Goal: Find specific page/section: Find specific page/section

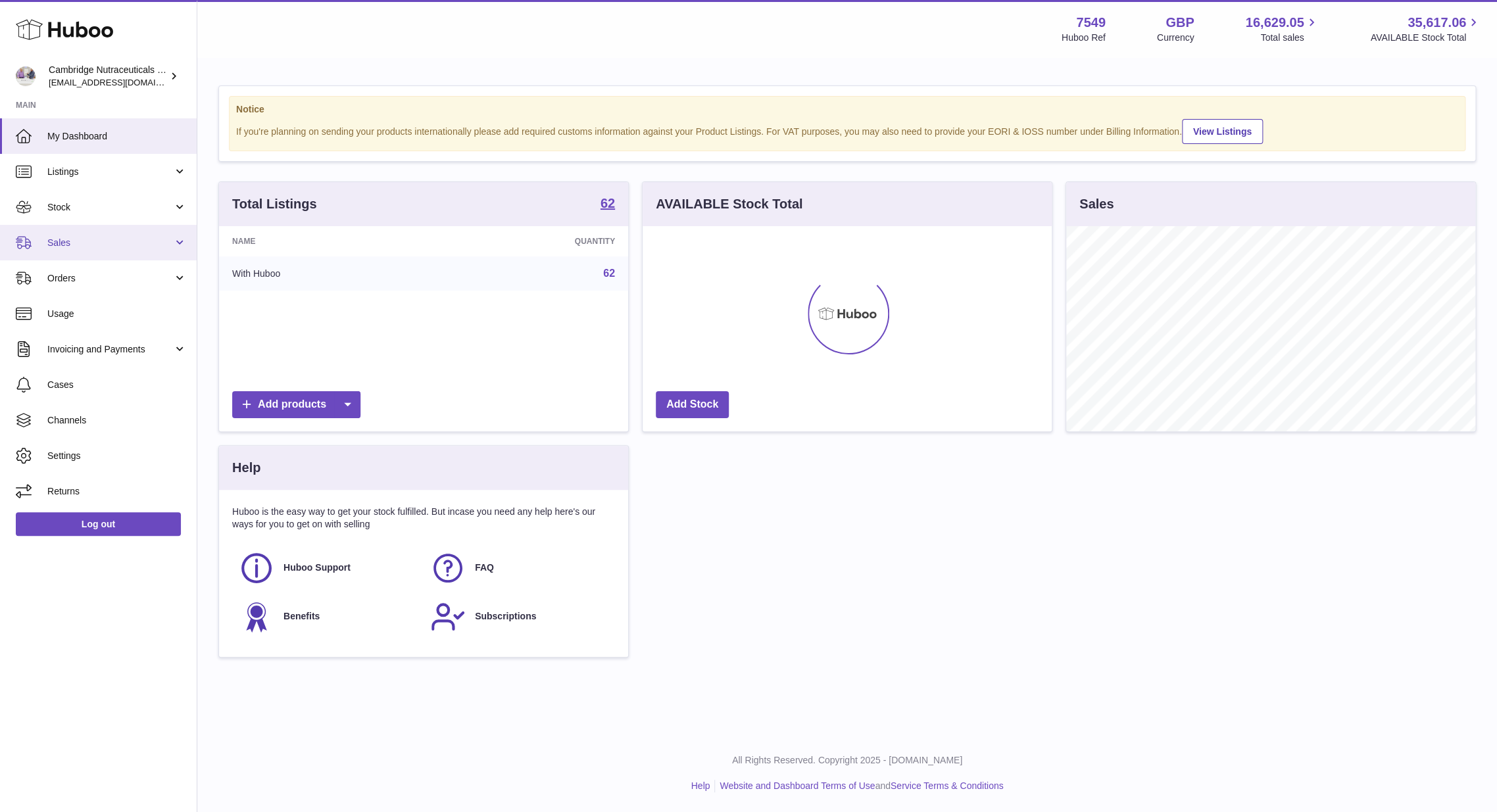
click at [61, 248] on span "Sales" at bounding box center [110, 243] width 126 height 13
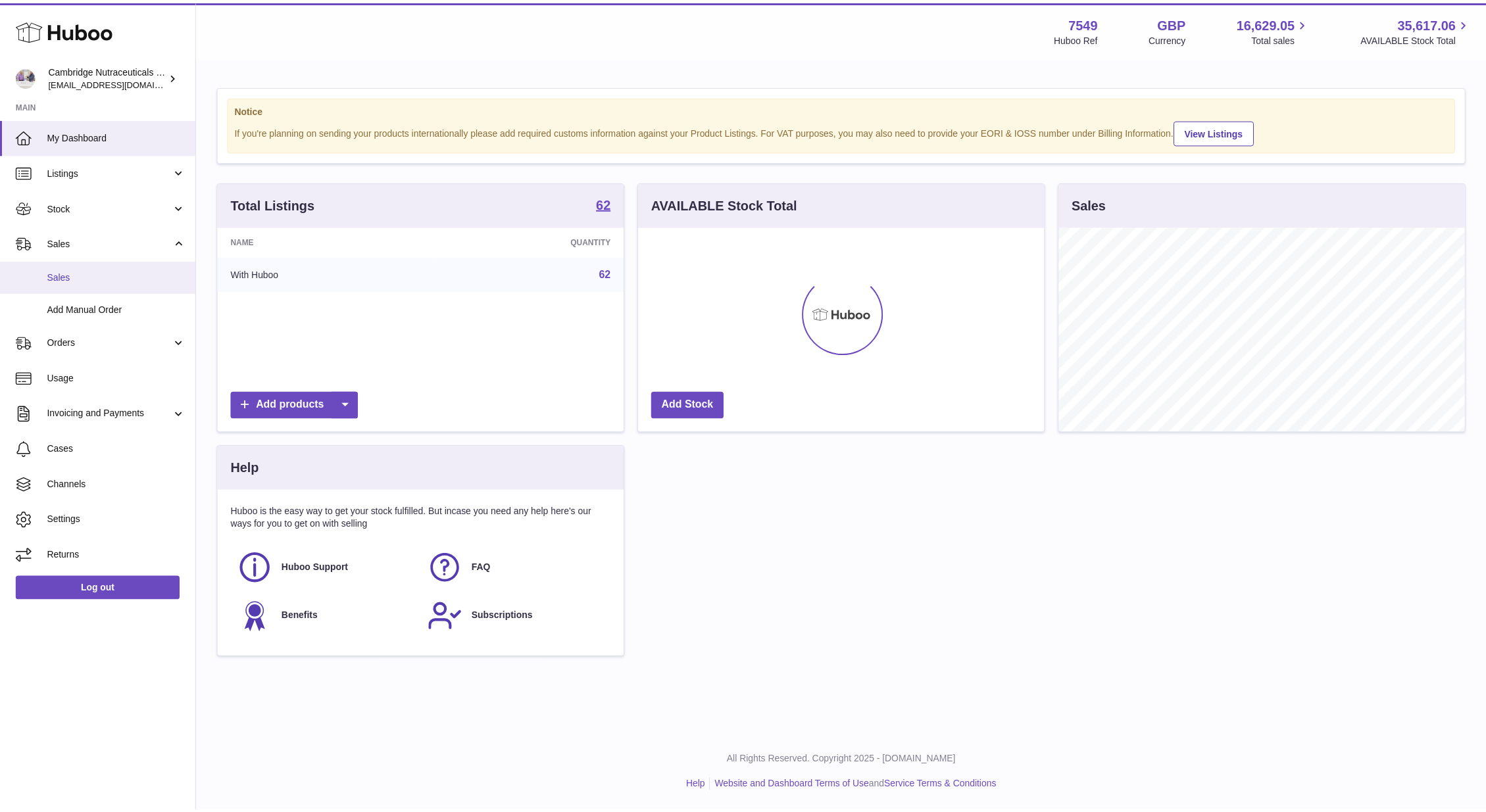
scroll to position [657487, 657506]
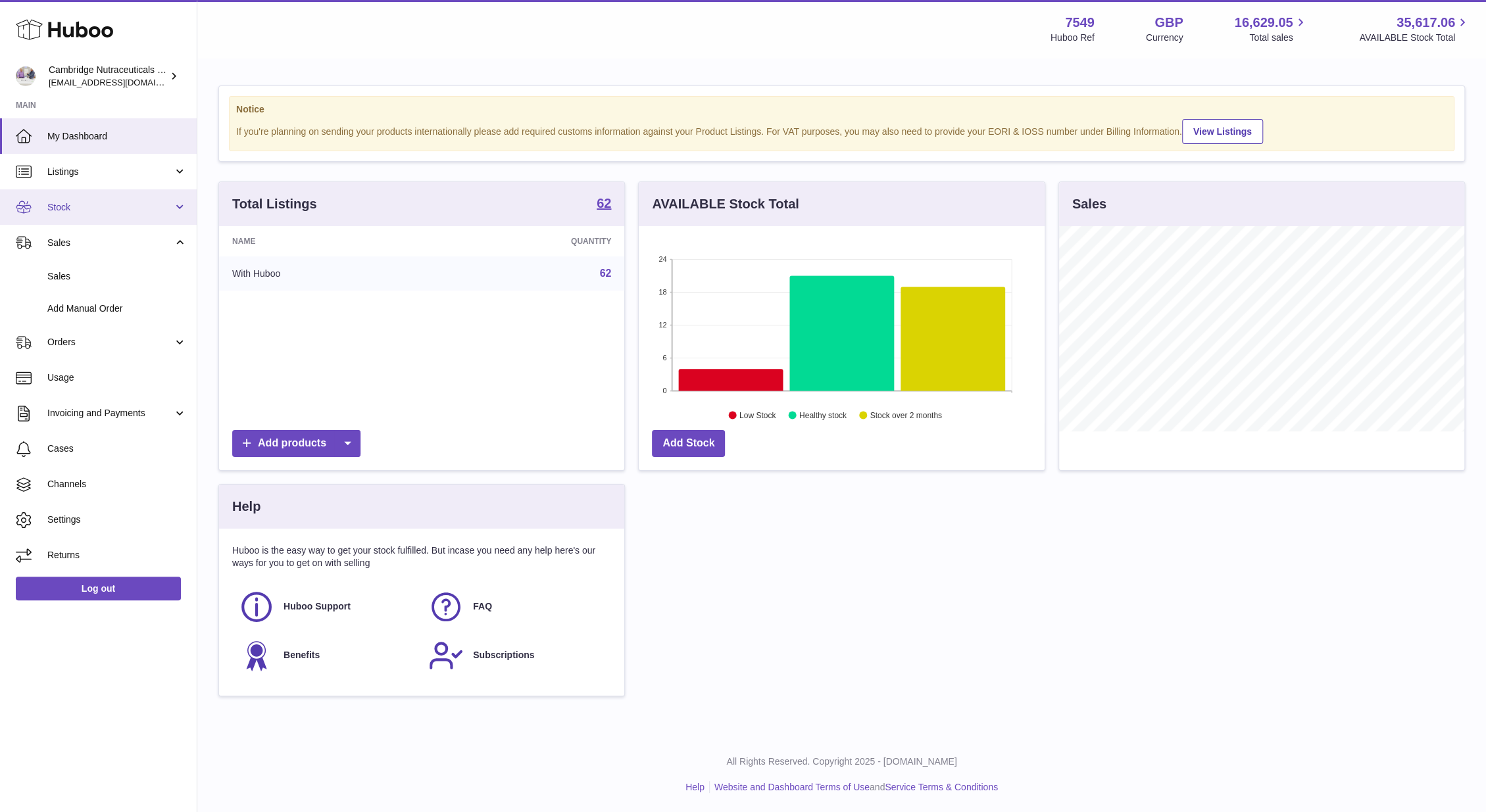
click at [55, 208] on span "Stock" at bounding box center [110, 207] width 126 height 13
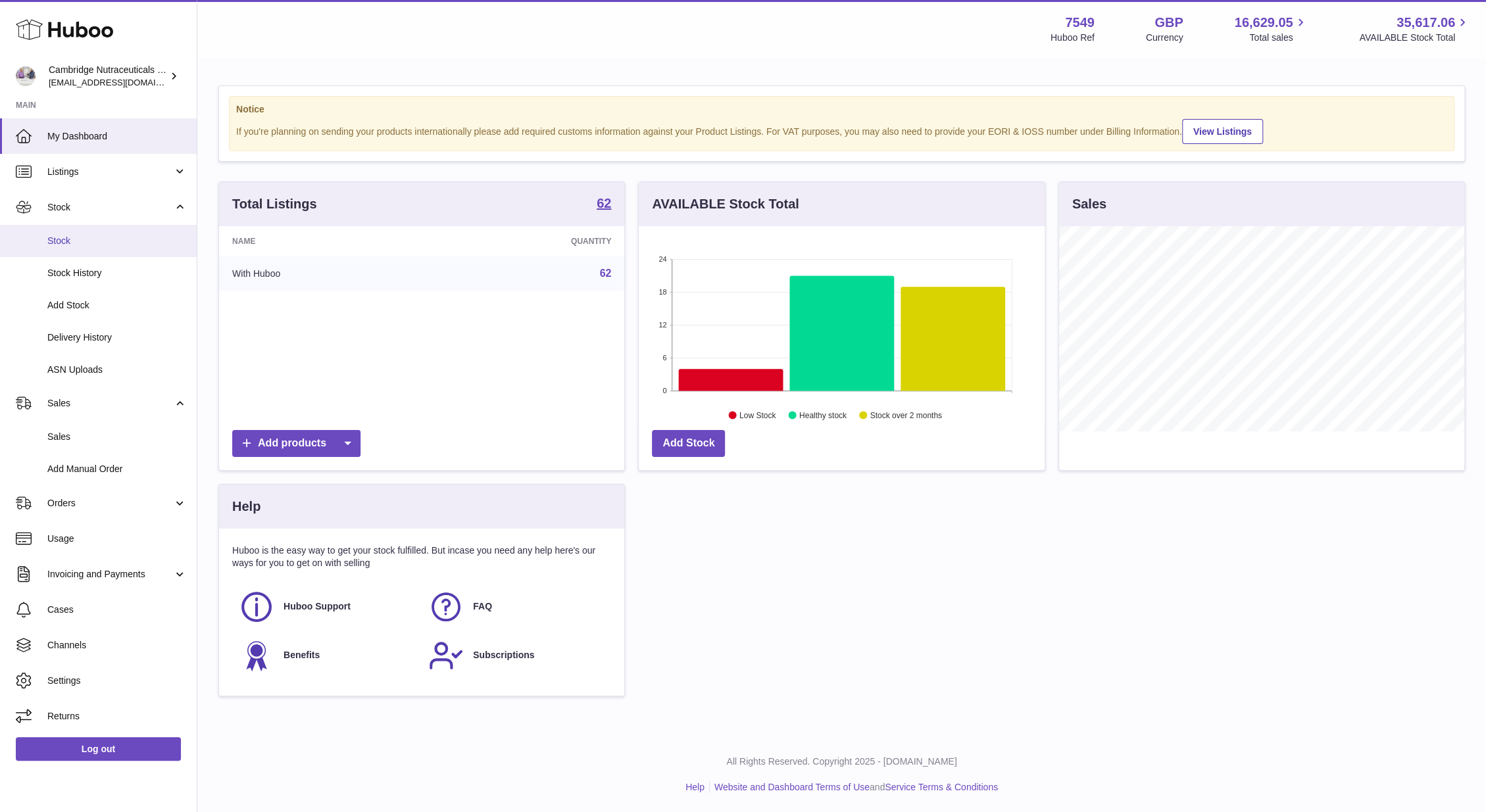
click at [51, 236] on span "Stock" at bounding box center [117, 241] width 139 height 13
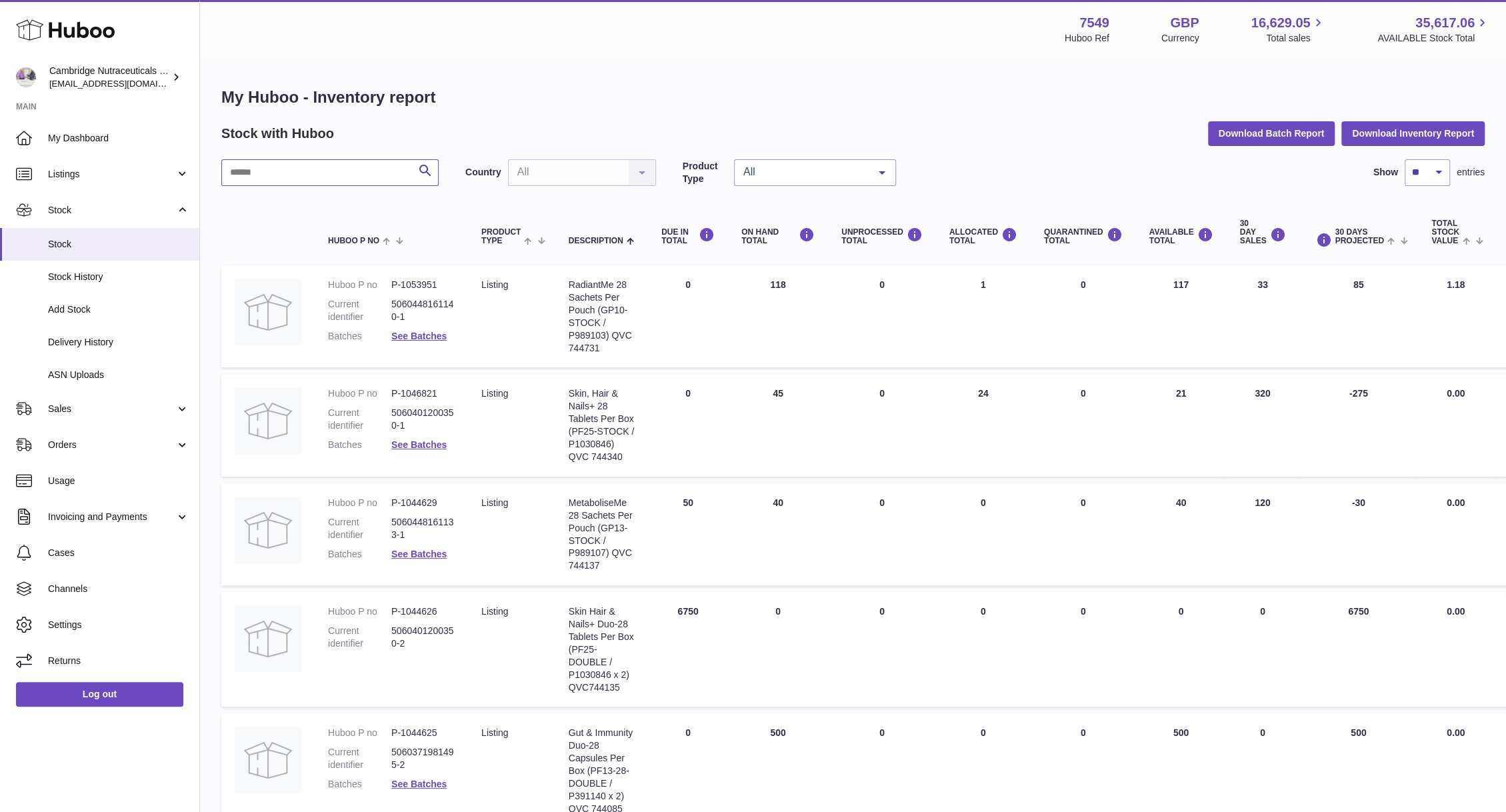
click at [337, 175] on input "text" at bounding box center [330, 173] width 217 height 26
type input "****"
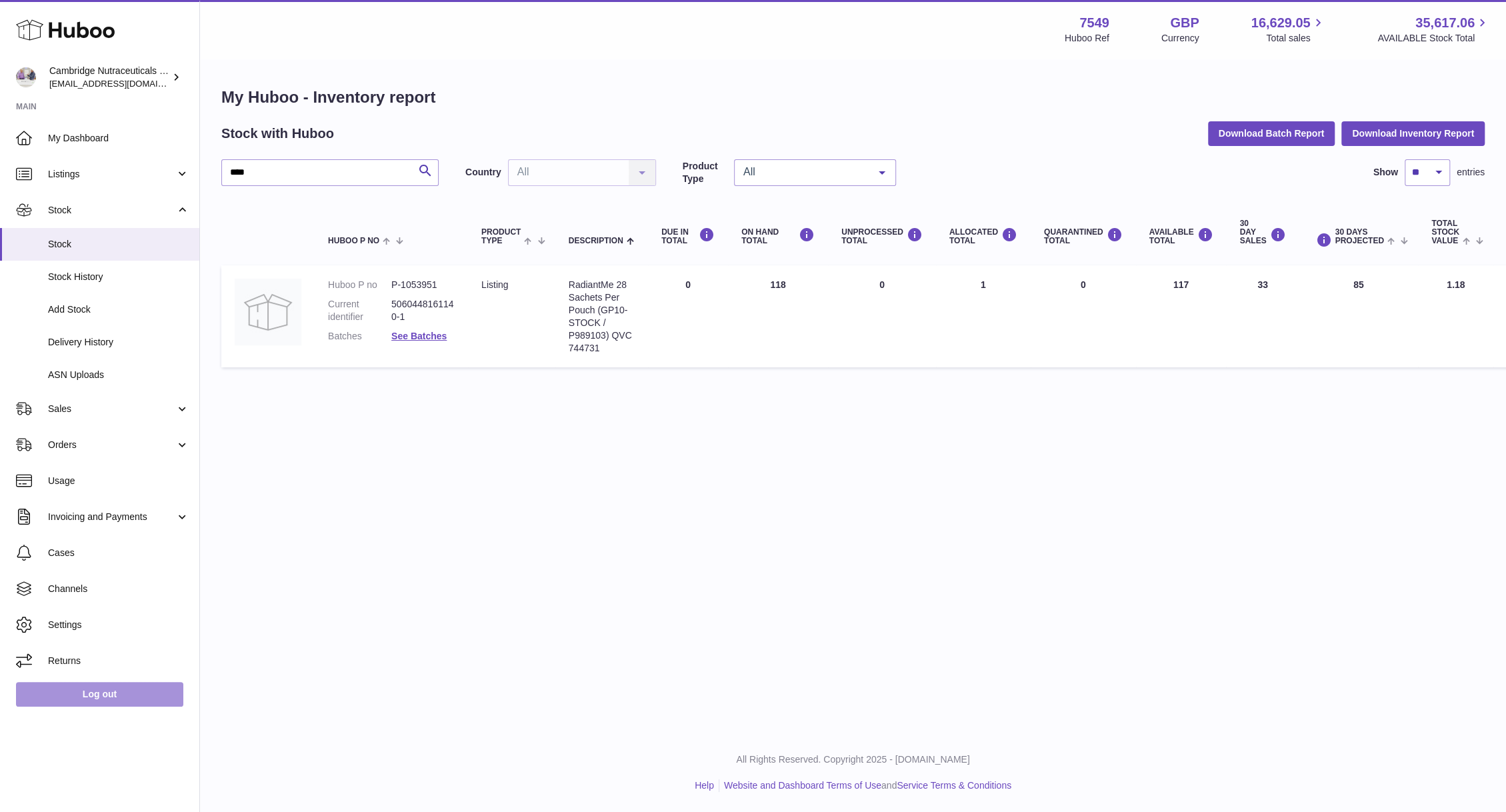
click at [113, 700] on link "Log out" at bounding box center [99, 694] width 168 height 24
